Goal: Task Accomplishment & Management: Manage account settings

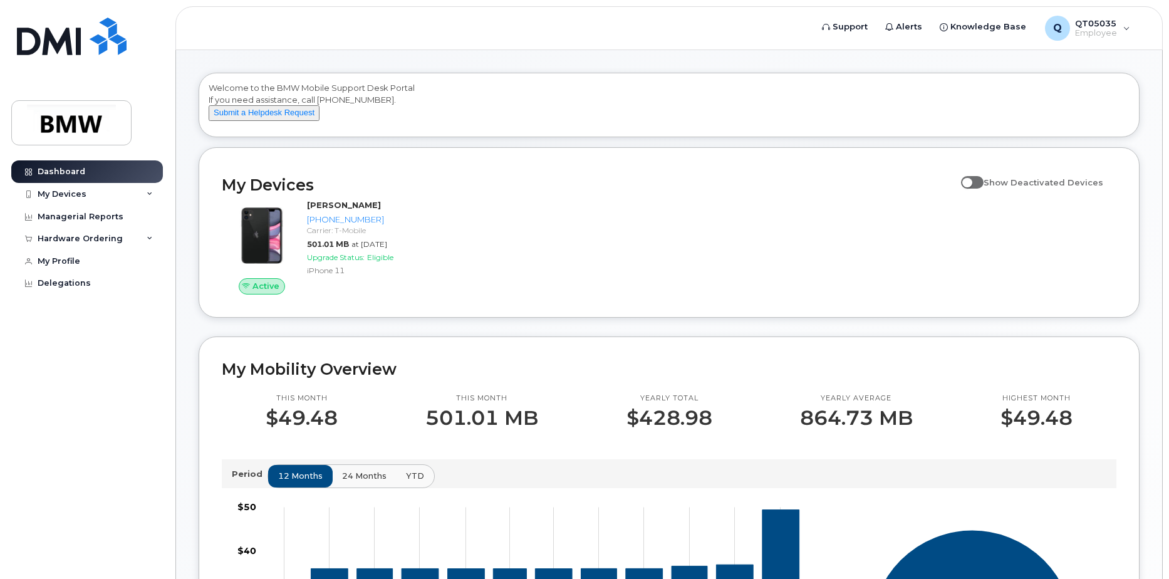
scroll to position [63, 0]
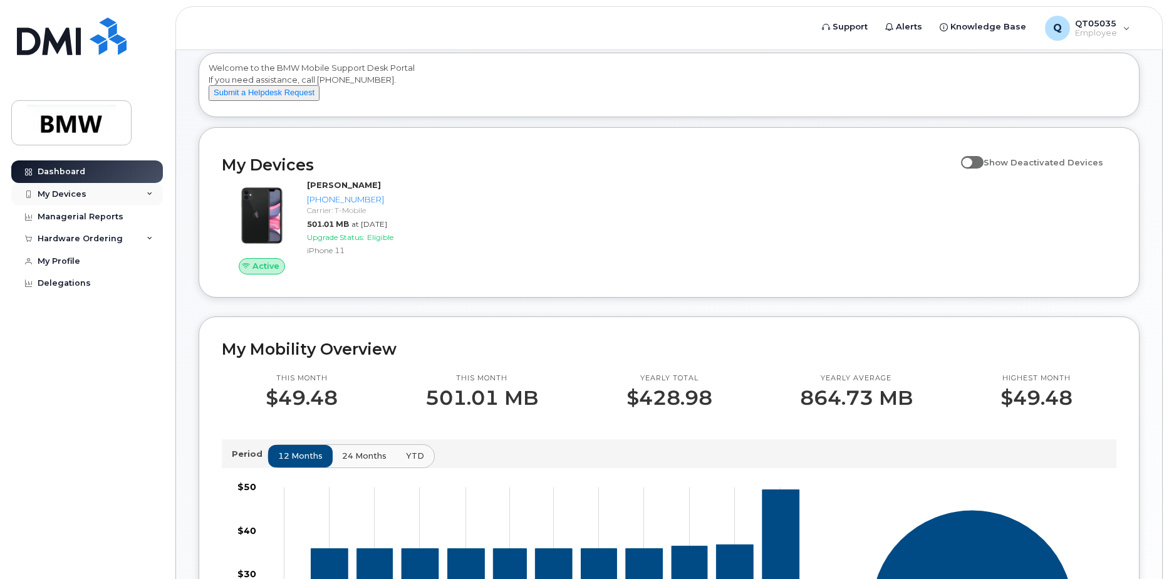
click at [84, 191] on div "My Devices" at bounding box center [62, 194] width 49 height 10
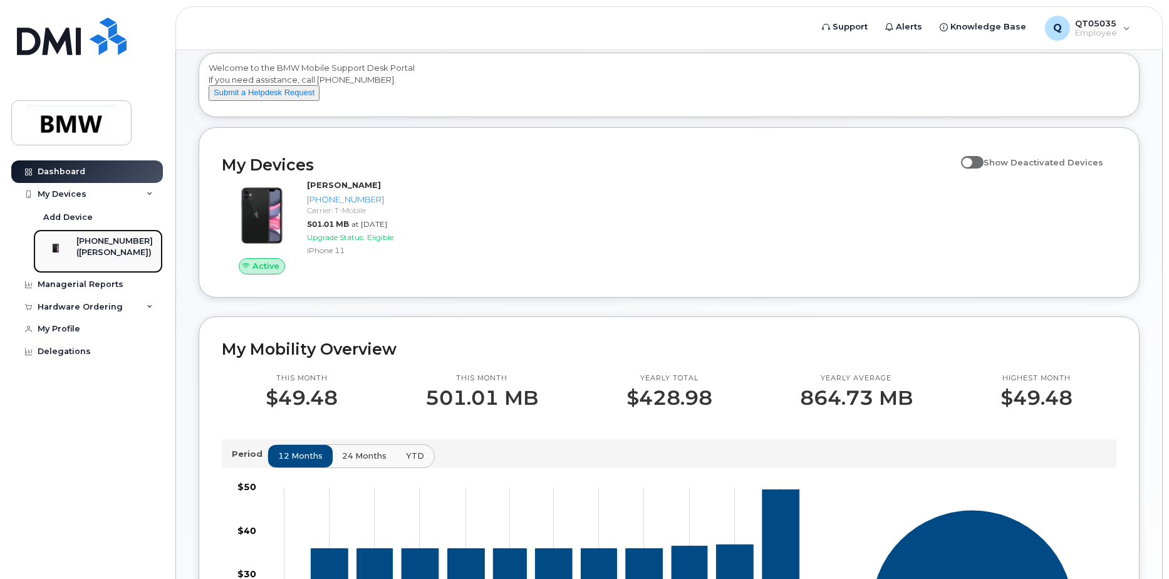
click at [120, 243] on div "[PHONE_NUMBER]" at bounding box center [114, 241] width 76 height 11
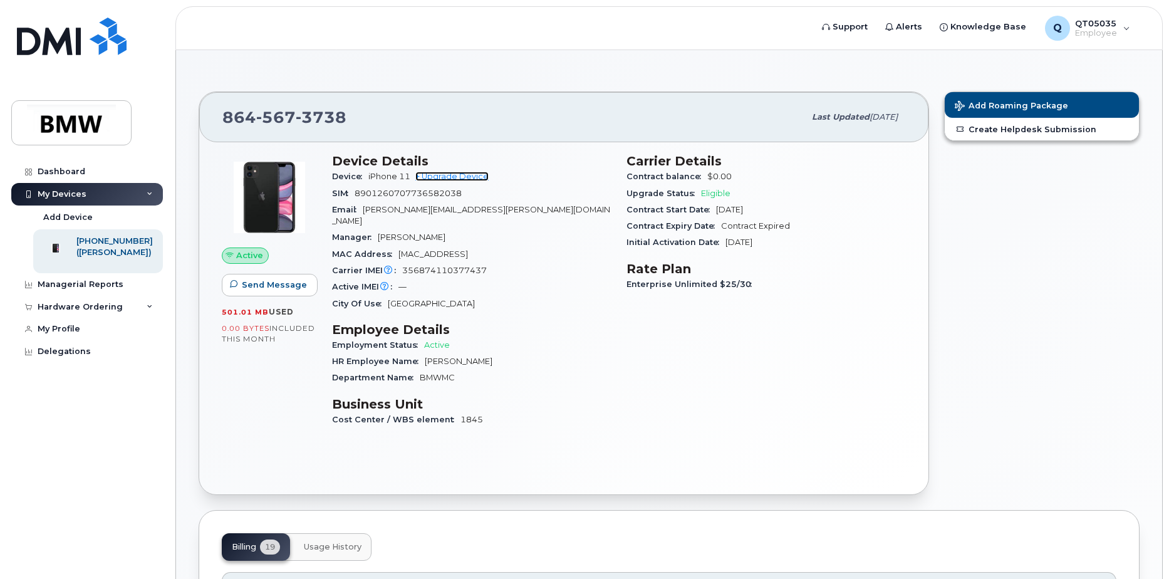
click at [464, 175] on link "+ Upgrade Device" at bounding box center [451, 176] width 73 height 9
click at [75, 334] on div "My Profile" at bounding box center [59, 329] width 43 height 10
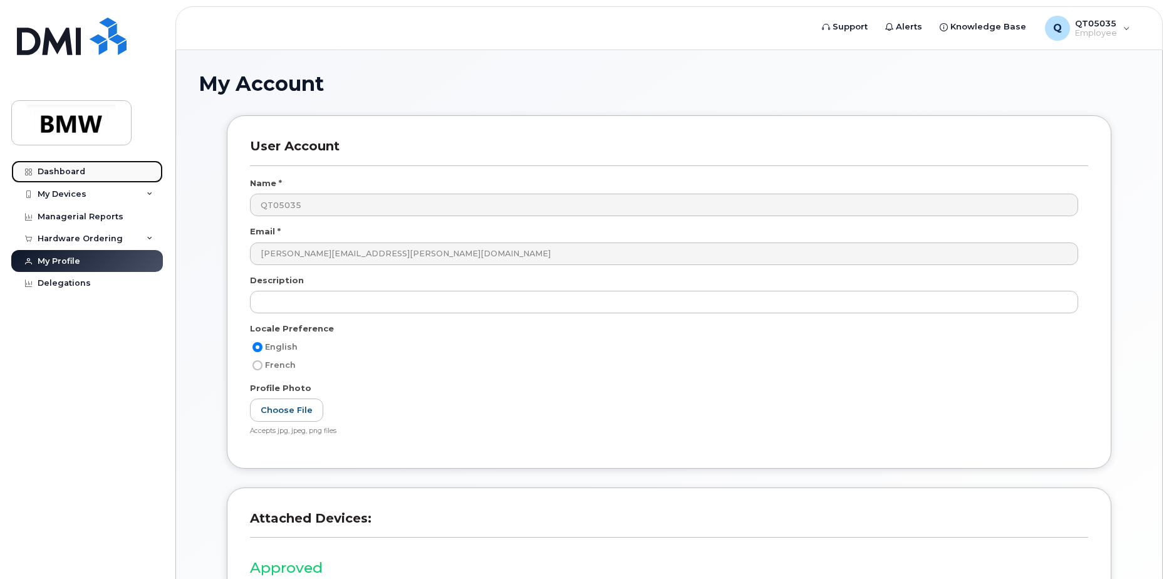
click at [44, 172] on div "Dashboard" at bounding box center [62, 172] width 48 height 10
